Goal: Feedback & Contribution: Submit feedback/report problem

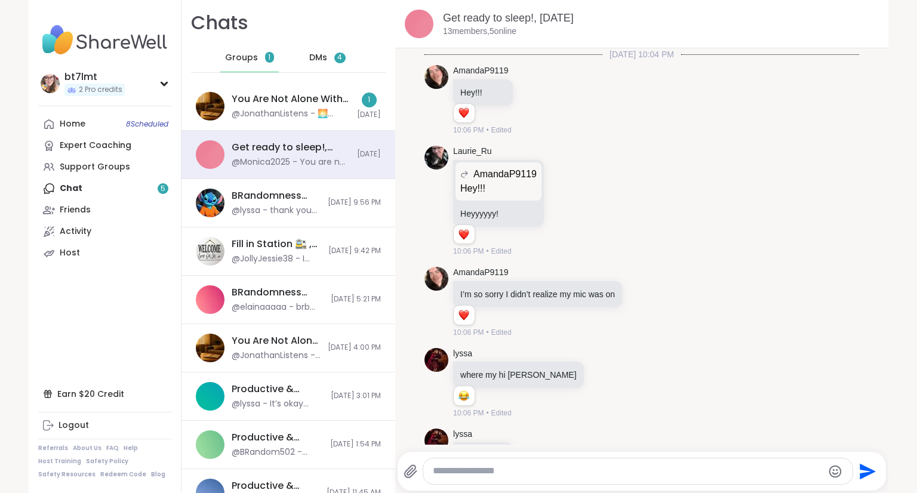
scroll to position [6486, 0]
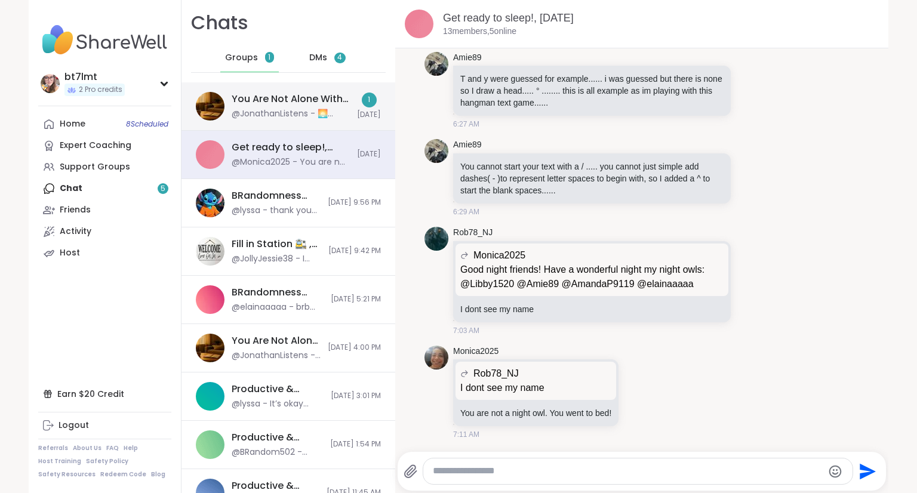
click at [357, 107] on div "1 Today" at bounding box center [369, 106] width 24 height 27
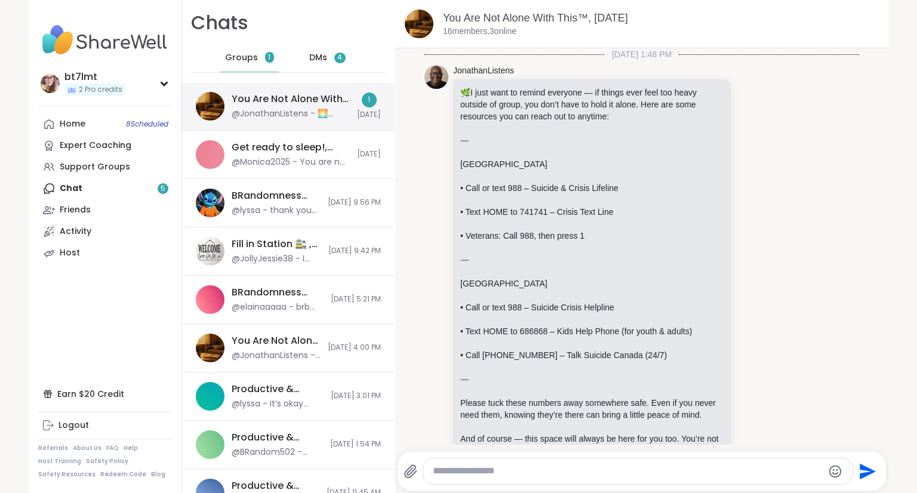
scroll to position [1381, 0]
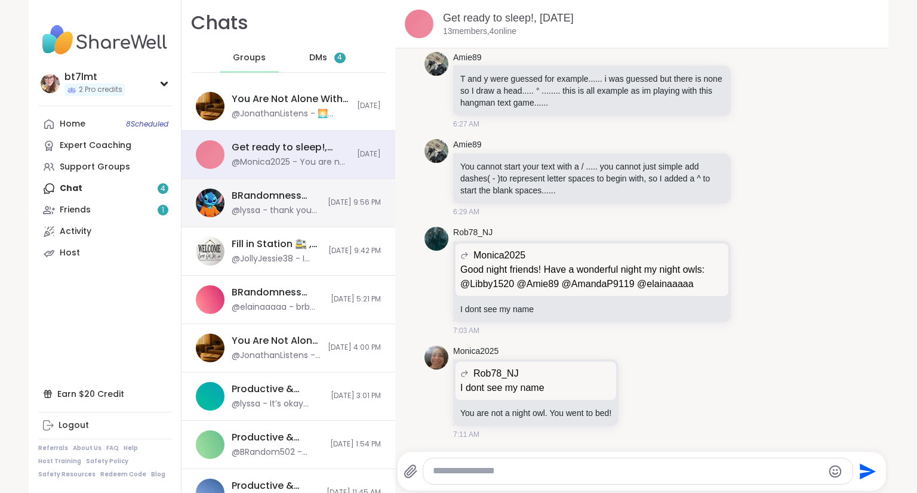
click at [338, 203] on span "[DATE] 9:56 PM" at bounding box center [354, 203] width 53 height 10
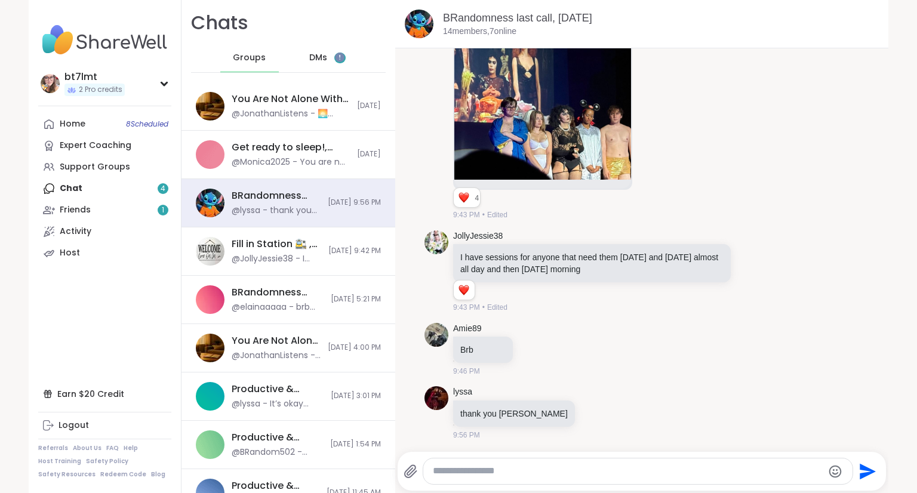
click at [309, 56] on span "DMs" at bounding box center [318, 58] width 18 height 12
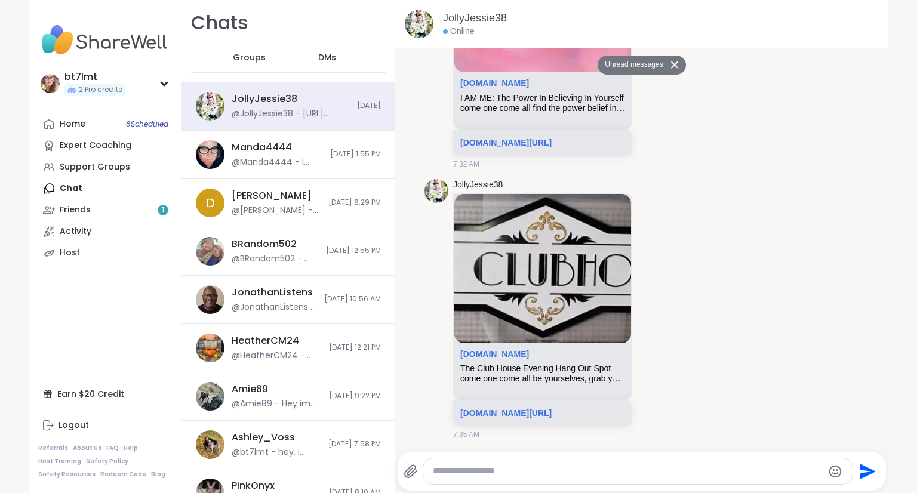
scroll to position [5057, 0]
click at [671, 66] on icon at bounding box center [674, 64] width 7 height 7
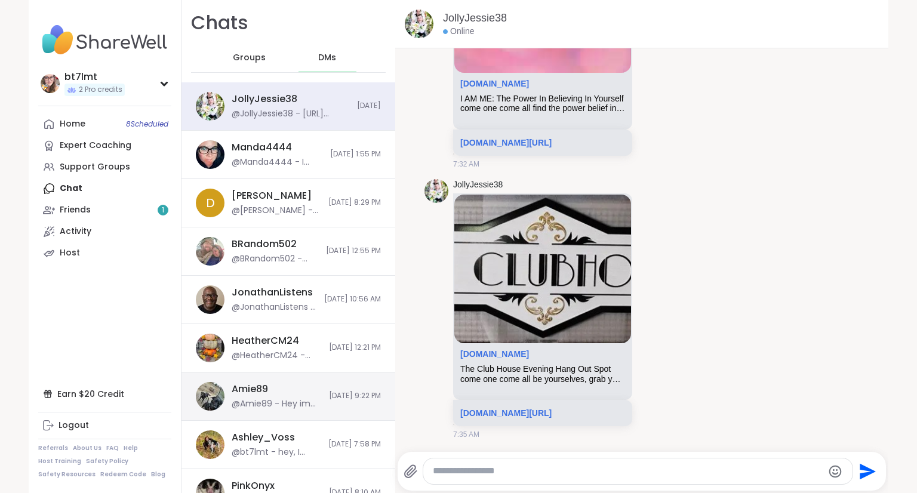
click at [263, 407] on div "@Amie89 - Hey im really glad your brother made it in safely. Did I tell you my …" at bounding box center [277, 404] width 90 height 12
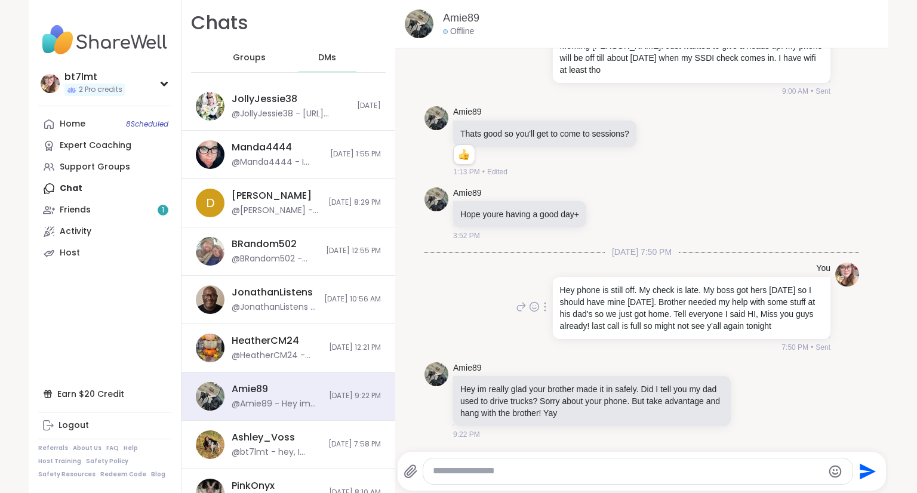
scroll to position [0, 0]
click at [93, 207] on link "Friends 1" at bounding box center [104, 209] width 133 height 21
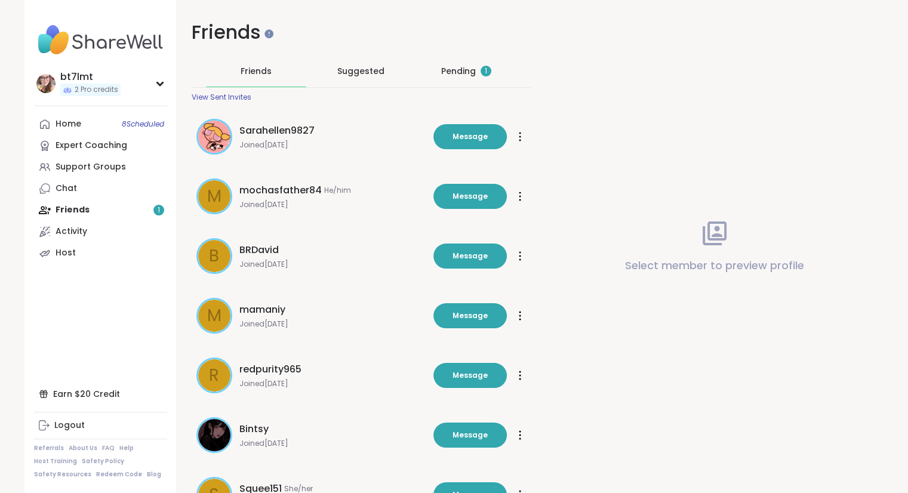
click at [458, 69] on div "Pending 1" at bounding box center [466, 71] width 50 height 12
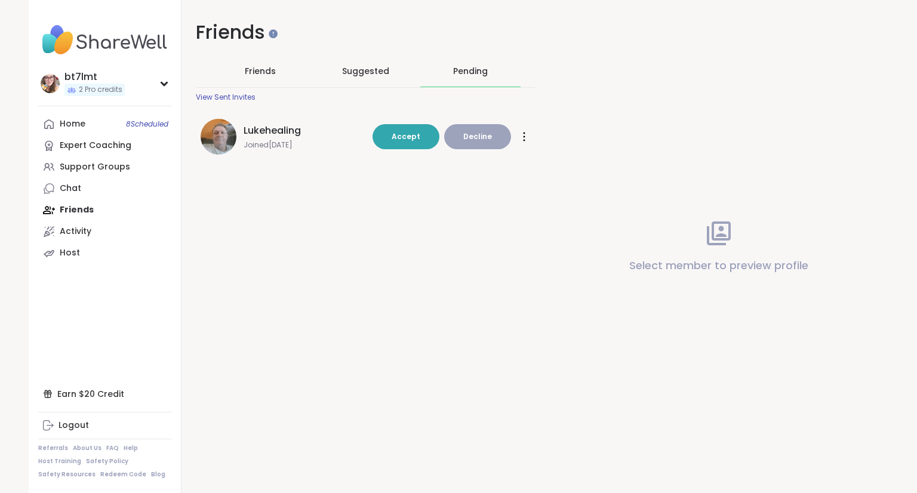
click at [247, 130] on span "Lukehealing" at bounding box center [272, 131] width 57 height 14
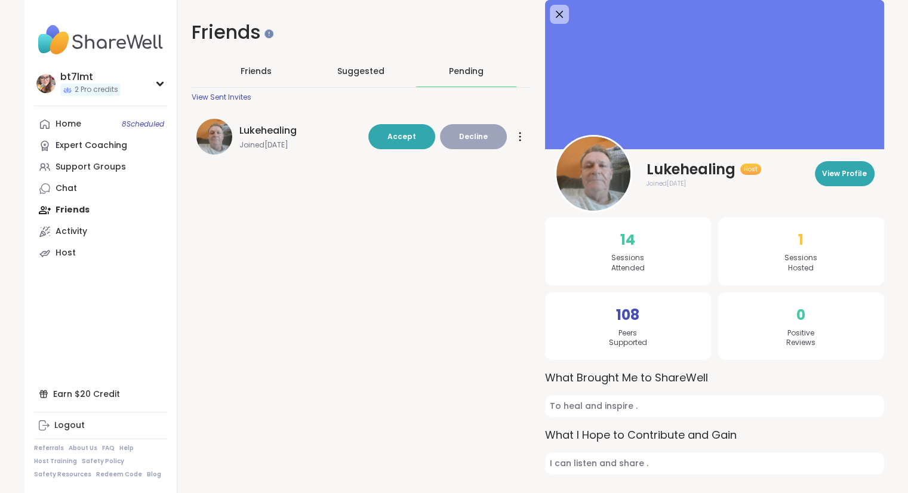
click at [503, 244] on div "Friends Friends Suggested Pending View Sent Invites Lukehealing Joined [DATE] A…" at bounding box center [530, 249] width 707 height 499
click at [558, 14] on icon at bounding box center [559, 15] width 8 height 8
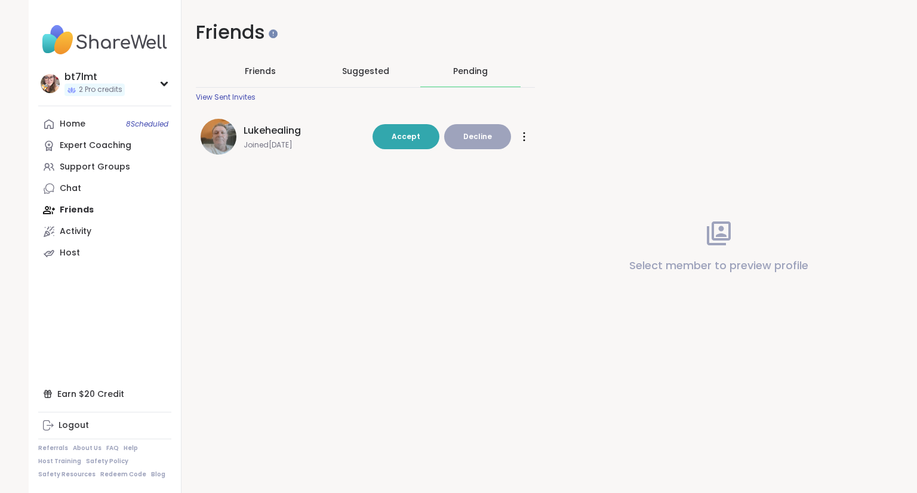
click at [523, 135] on div at bounding box center [524, 136] width 12 height 19
click at [560, 131] on div "Select member to preview profile" at bounding box center [718, 246] width 339 height 493
click at [97, 185] on link "Chat" at bounding box center [104, 188] width 133 height 21
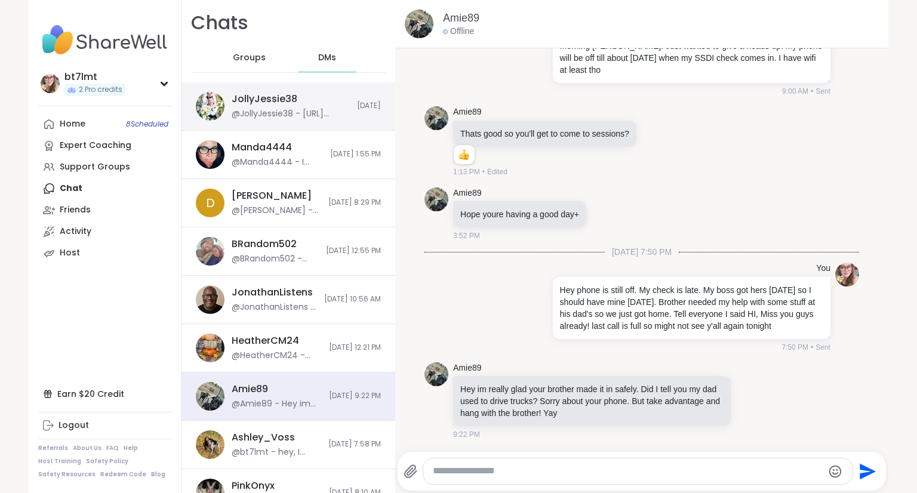
click at [239, 100] on div "JollyJessie38" at bounding box center [265, 99] width 66 height 13
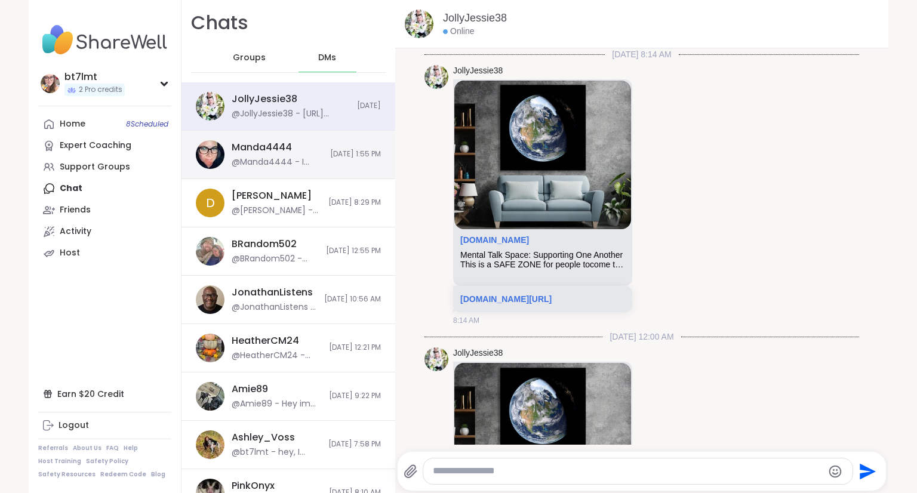
scroll to position [5016, 0]
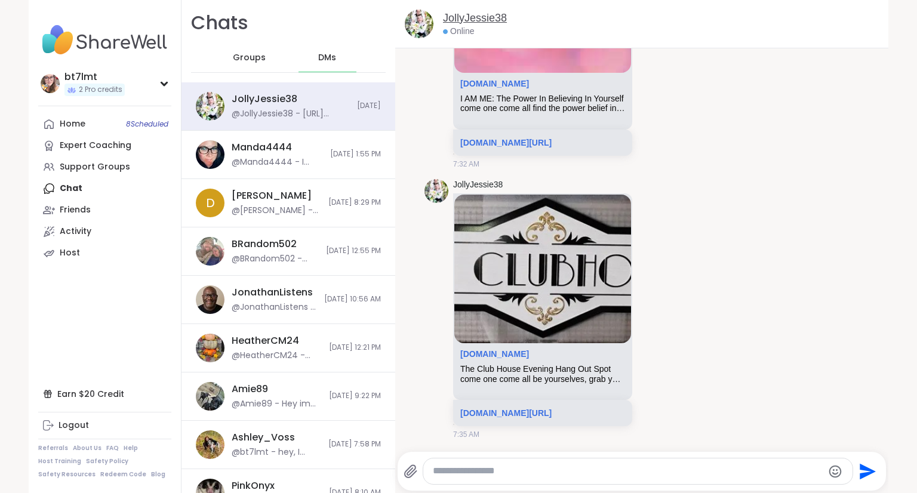
click at [459, 17] on link "JollyJessie38" at bounding box center [475, 18] width 64 height 15
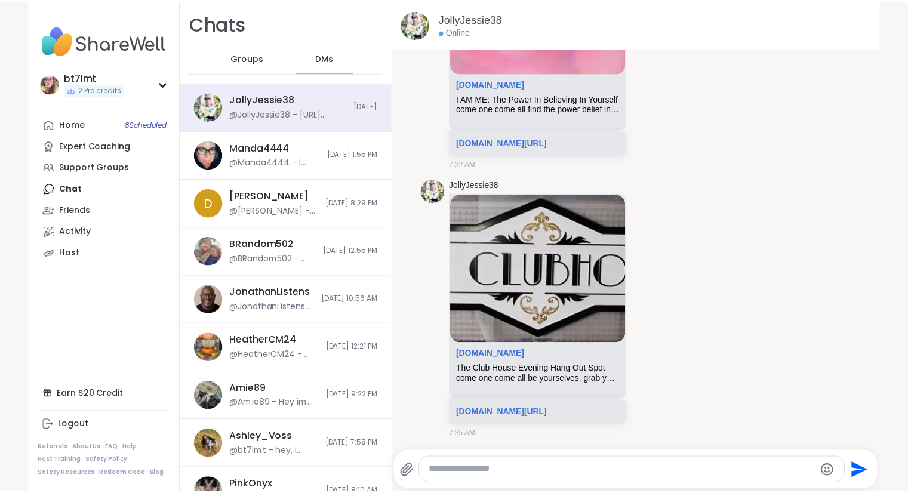
scroll to position [0, 0]
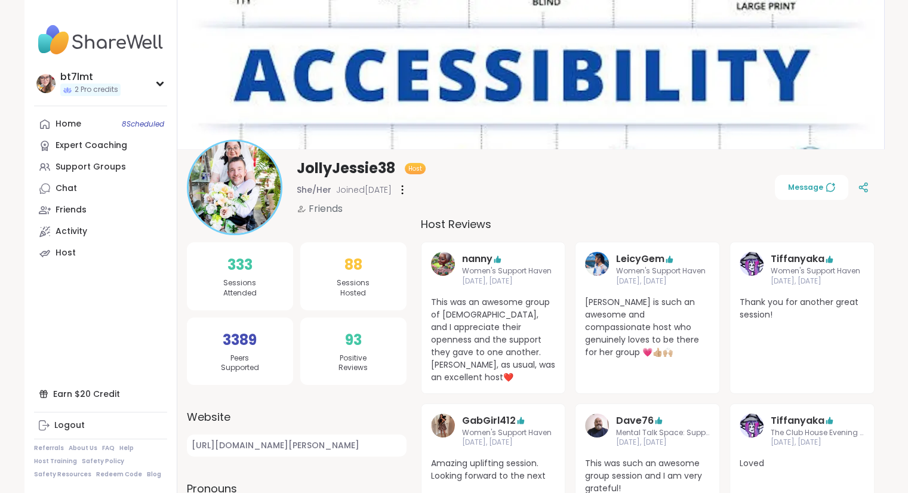
click at [408, 192] on div at bounding box center [402, 189] width 12 height 19
click at [432, 217] on div "Flag Member" at bounding box center [468, 220] width 134 height 27
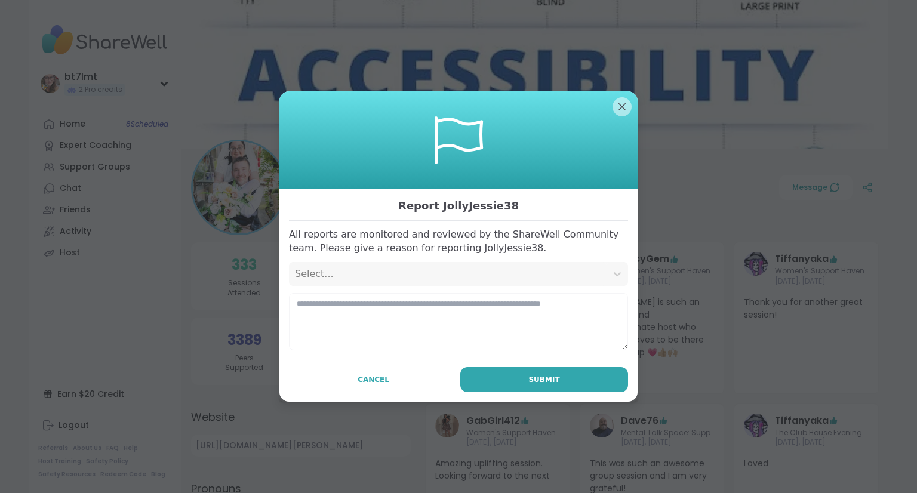
click at [577, 272] on div "Select..." at bounding box center [448, 274] width 306 height 14
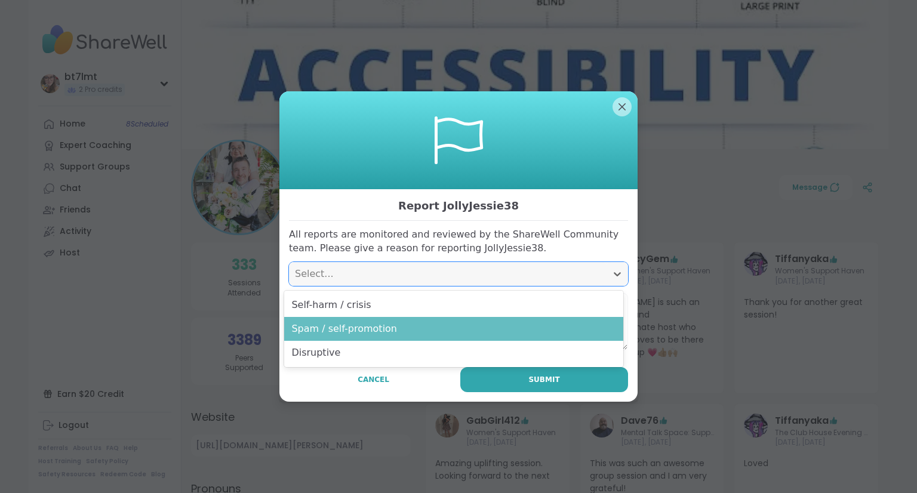
click at [387, 336] on div "Spam / self-promotion" at bounding box center [453, 329] width 339 height 24
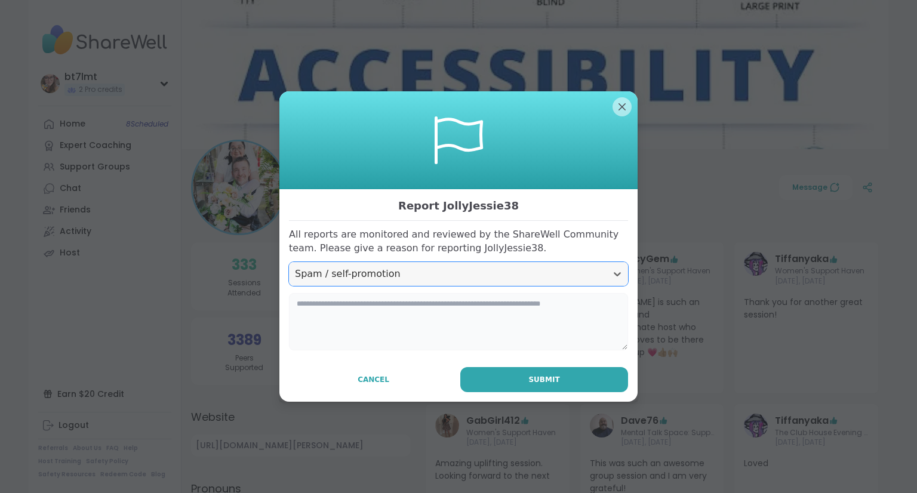
click at [401, 322] on textarea at bounding box center [458, 321] width 339 height 57
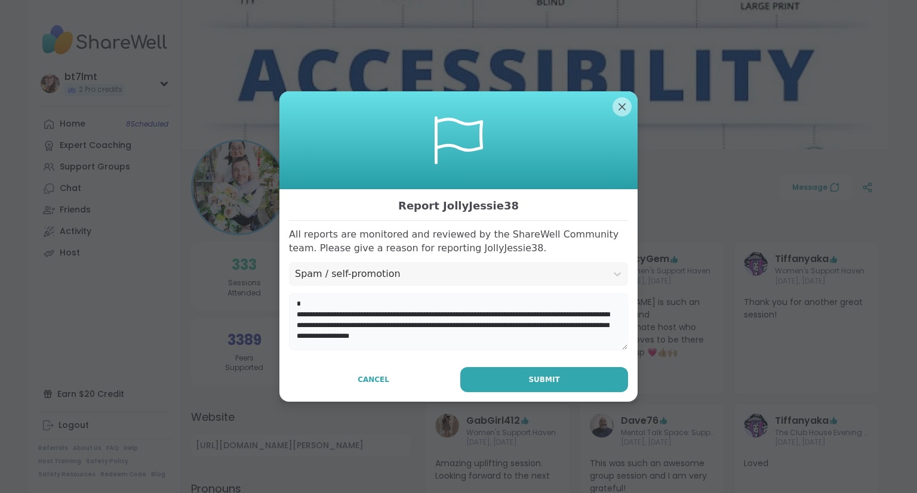
drag, startPoint x: 303, startPoint y: 306, endPoint x: 288, endPoint y: 304, distance: 14.5
click at [289, 304] on textarea "**********" at bounding box center [458, 321] width 339 height 57
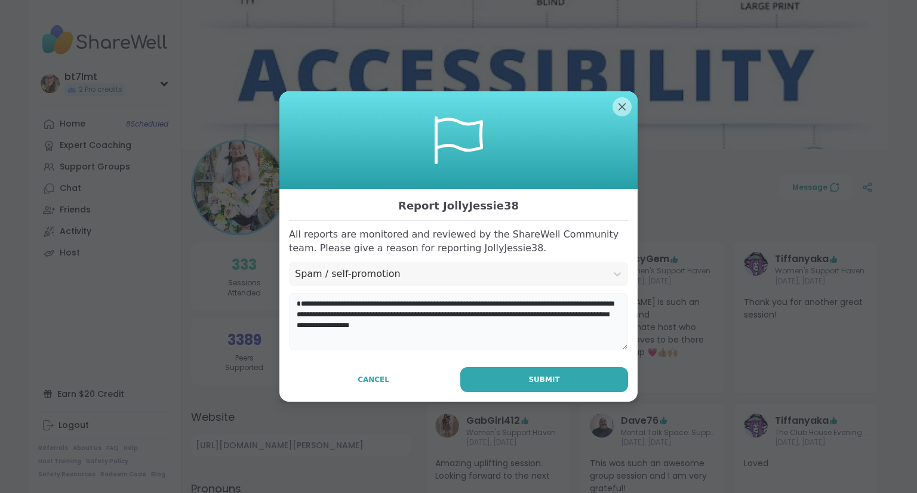
click at [291, 312] on textarea "**********" at bounding box center [458, 321] width 339 height 57
click at [401, 327] on textarea "**********" at bounding box center [458, 321] width 339 height 57
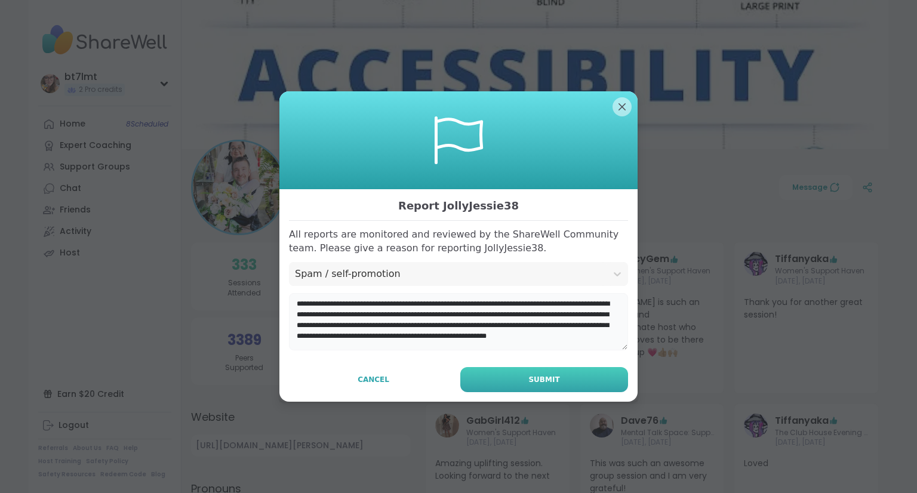
type textarea "**********"
click at [557, 374] on button "Submit" at bounding box center [544, 379] width 168 height 25
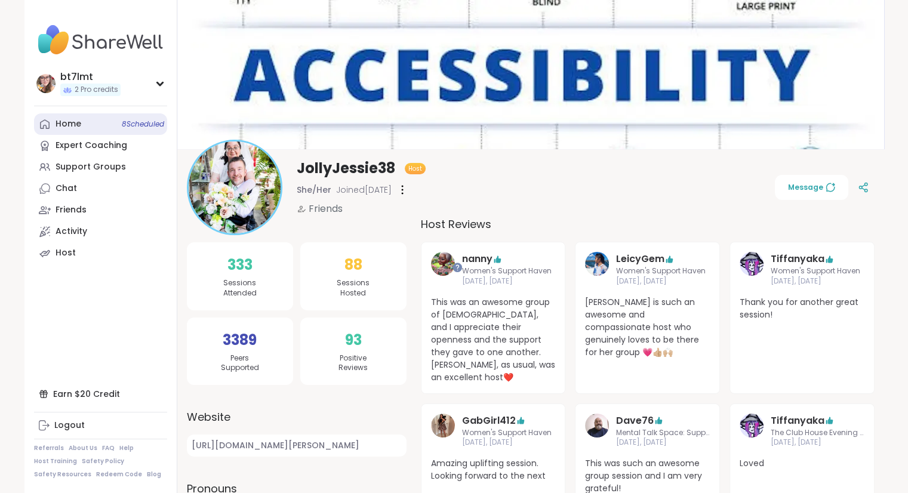
click at [61, 125] on div "Home 8 Scheduled" at bounding box center [69, 124] width 26 height 12
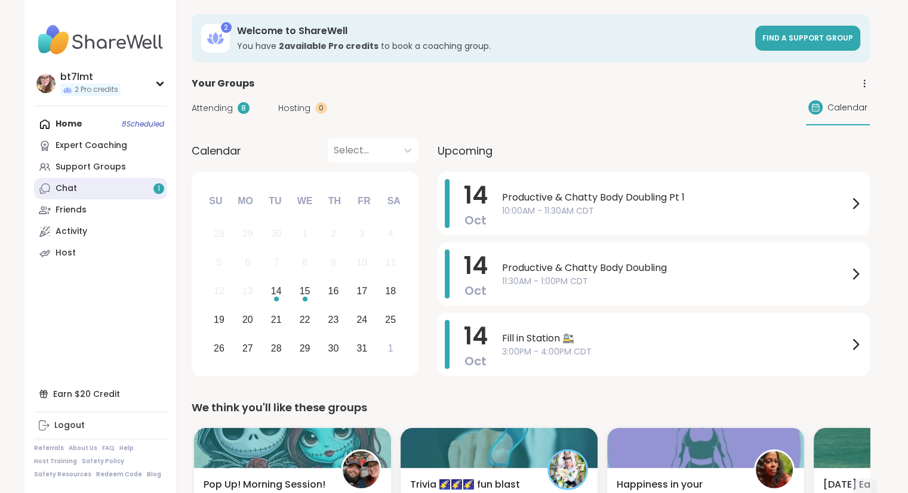
click at [87, 187] on link "Chat 1" at bounding box center [100, 188] width 133 height 21
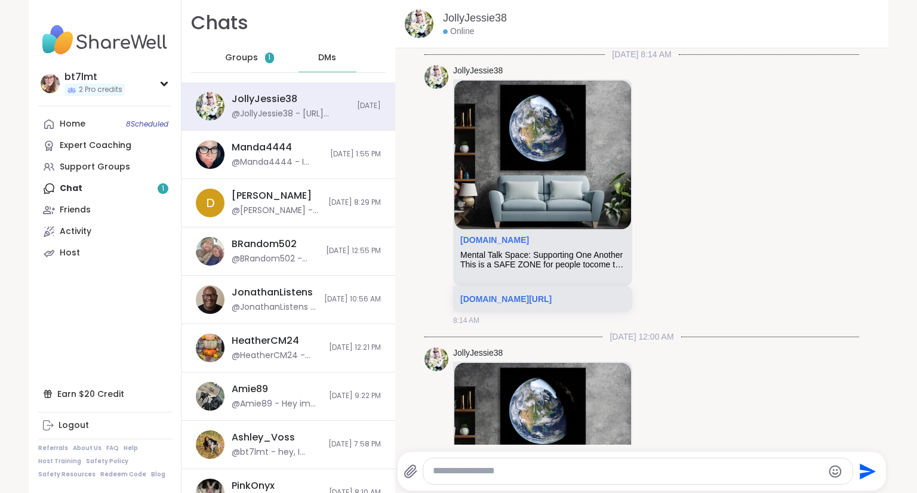
scroll to position [5016, 0]
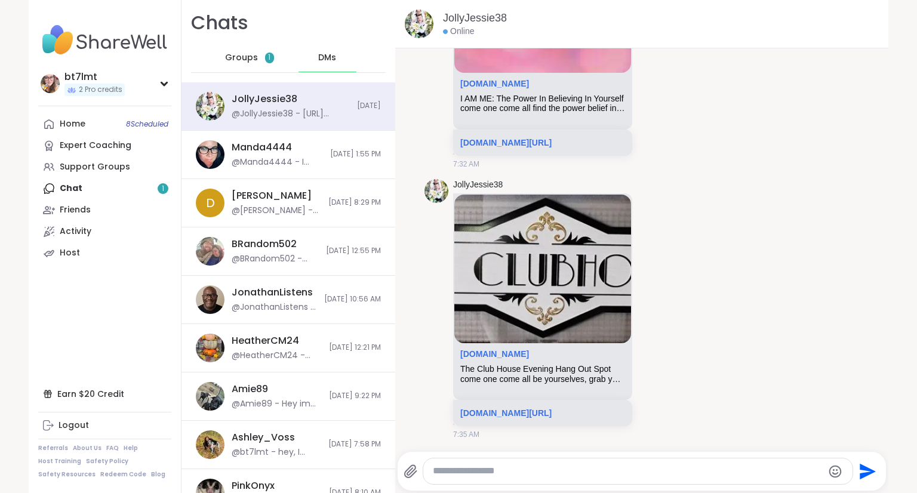
click at [233, 52] on span "Groups" at bounding box center [241, 58] width 33 height 12
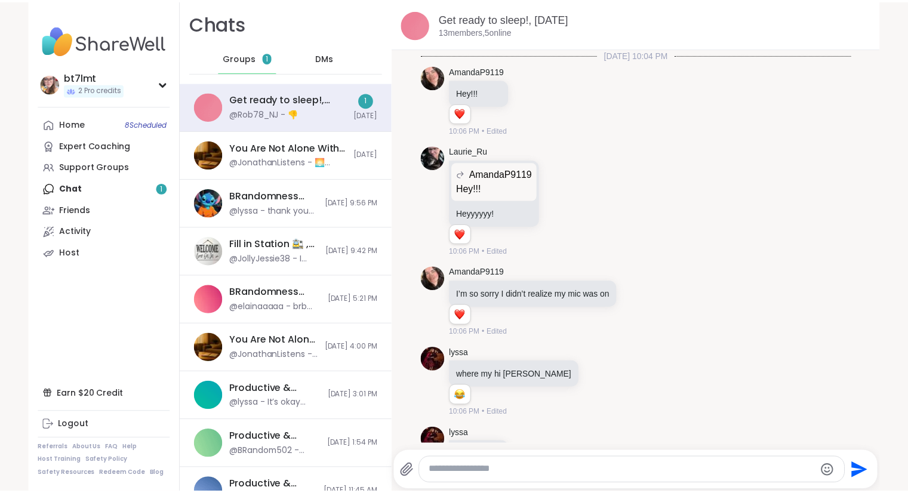
scroll to position [6274, 0]
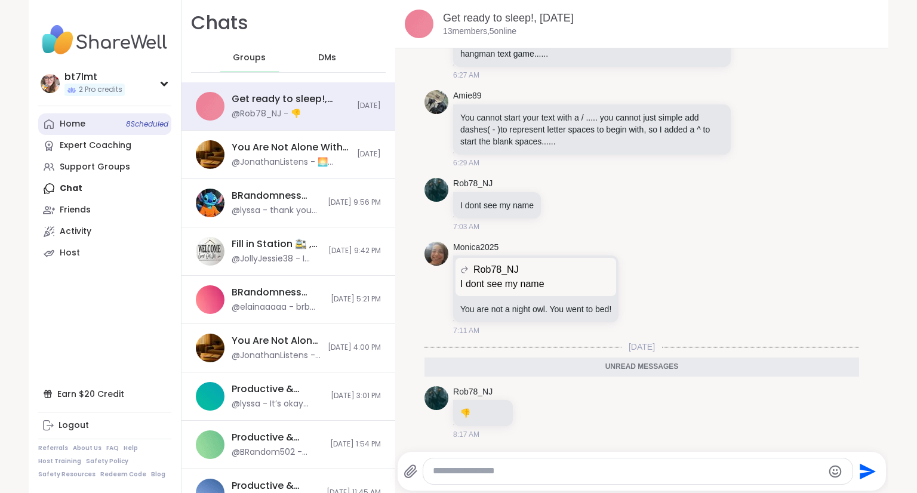
click at [85, 122] on link "Home 8 Scheduled" at bounding box center [104, 123] width 133 height 21
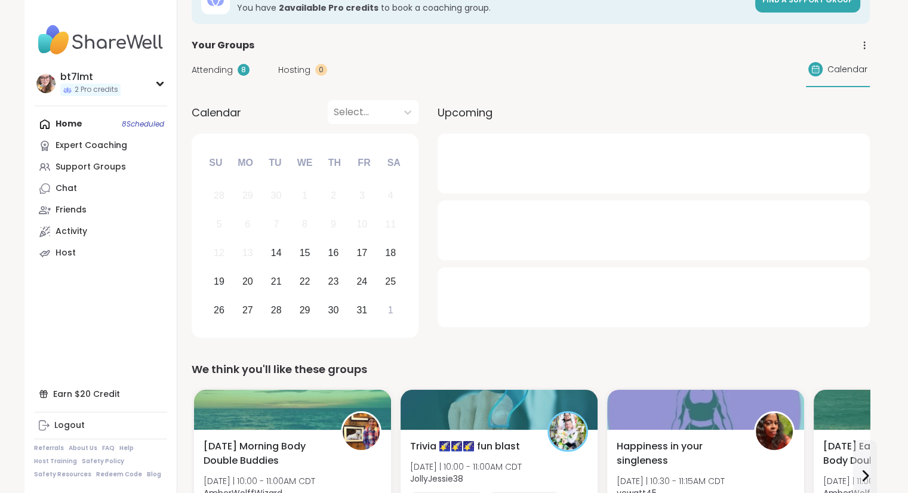
scroll to position [60, 0]
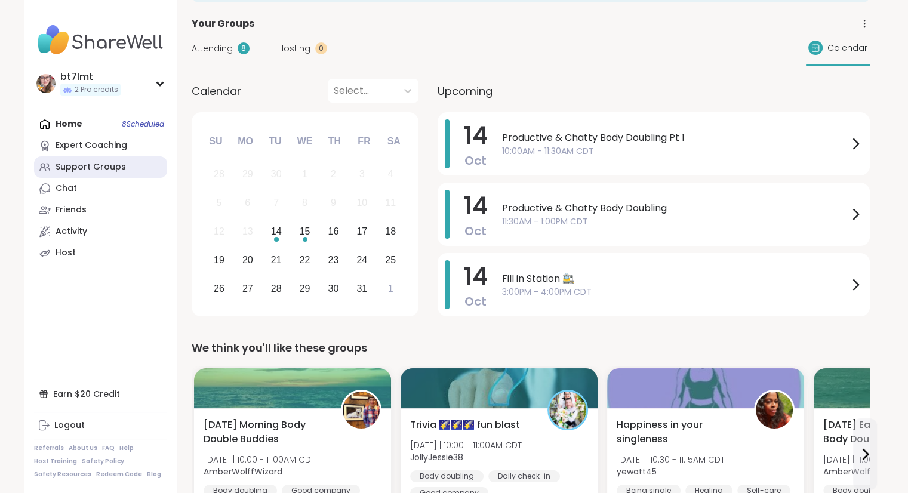
click at [86, 170] on div "Support Groups" at bounding box center [91, 167] width 70 height 12
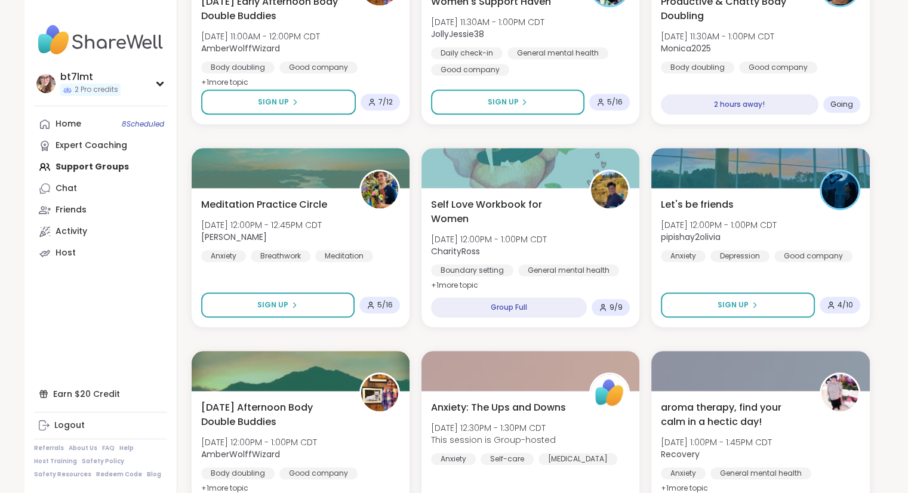
scroll to position [1134, 0]
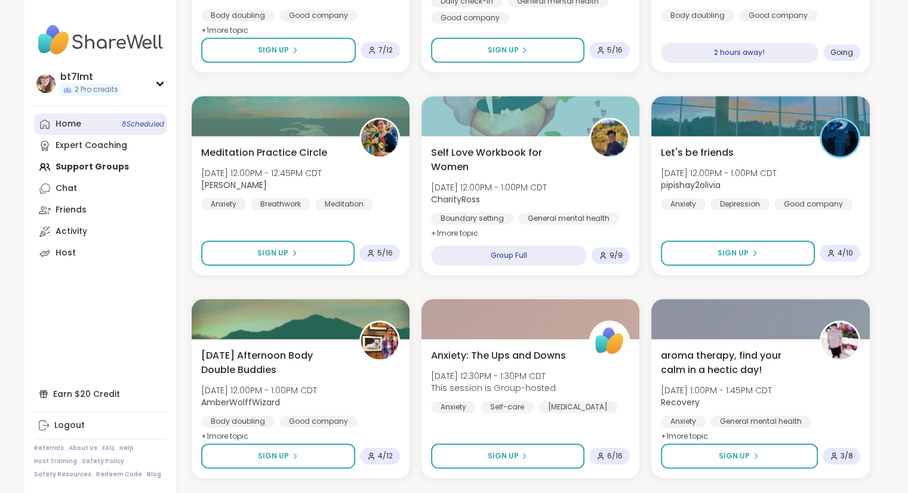
click at [78, 125] on div "Home 8 Scheduled" at bounding box center [69, 124] width 26 height 12
